Goal: Task Accomplishment & Management: Manage account settings

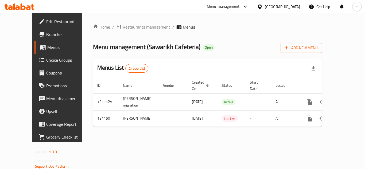
click at [46, 60] on span "Choice Groups" at bounding box center [67, 60] width 43 height 6
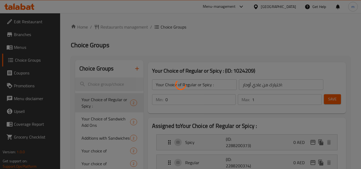
scroll to position [133, 0]
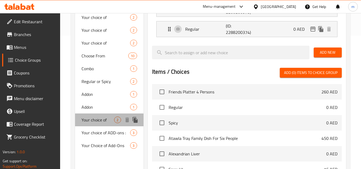
click at [97, 119] on span "Your choice of" at bounding box center [97, 120] width 33 height 6
type input "Your choice of"
type input "اختيارك من"
type input "1"
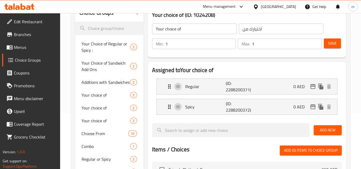
scroll to position [45, 0]
